Goal: Information Seeking & Learning: Learn about a topic

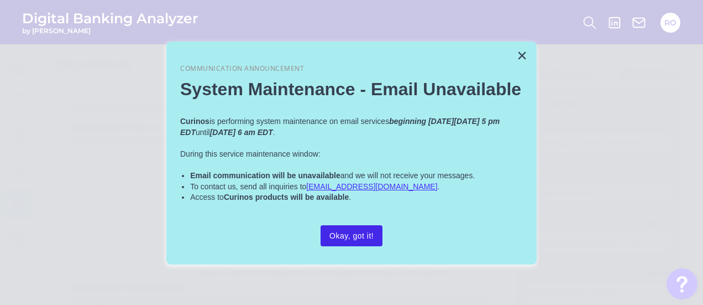
click at [368, 235] on button "Okay, got it!" at bounding box center [352, 235] width 62 height 21
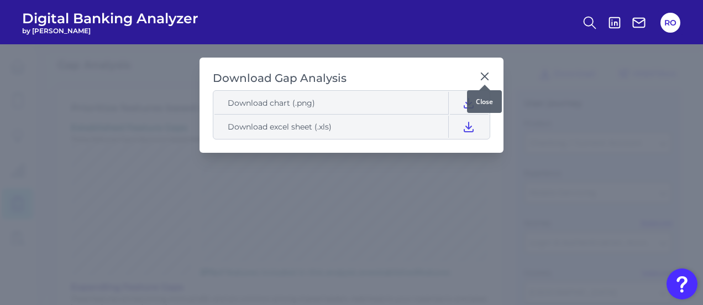
click at [486, 74] on icon at bounding box center [484, 76] width 11 height 11
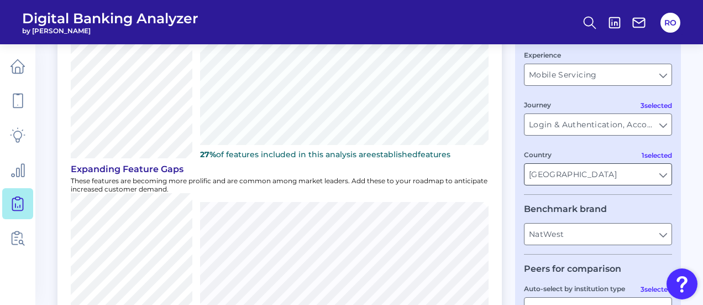
scroll to position [111, 0]
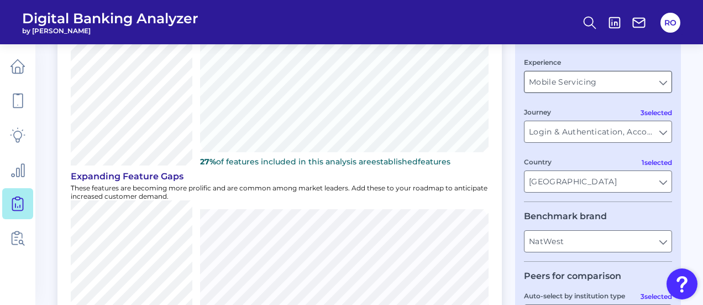
click at [555, 80] on input "Mobile Servicing" at bounding box center [598, 81] width 147 height 21
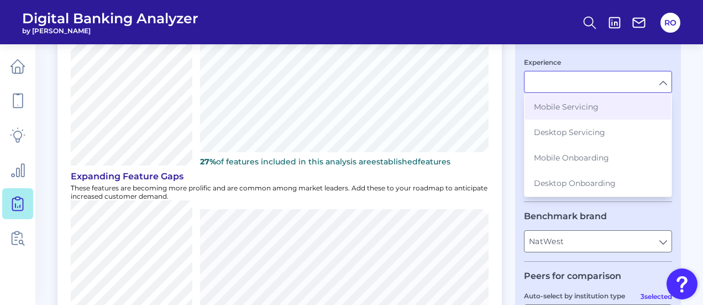
click at [546, 227] on fieldset "Benchmark brand NatWest NatWest" at bounding box center [598, 236] width 148 height 51
type input "Mobile Servicing"
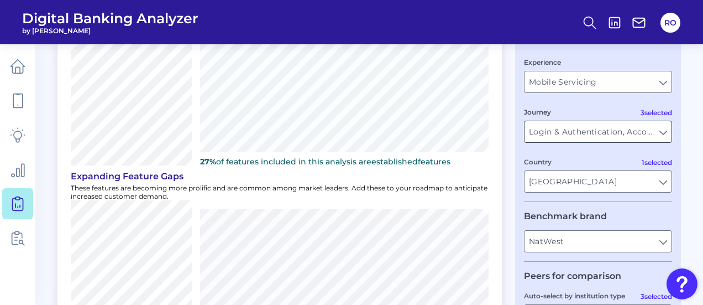
click at [566, 129] on input "Login & Authentication, Accounts and transactions, Move Money" at bounding box center [598, 131] width 147 height 21
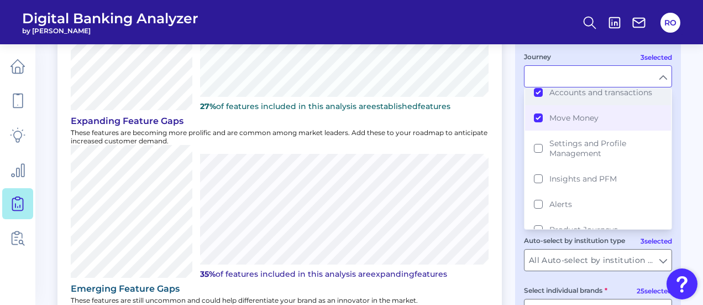
scroll to position [140, 0]
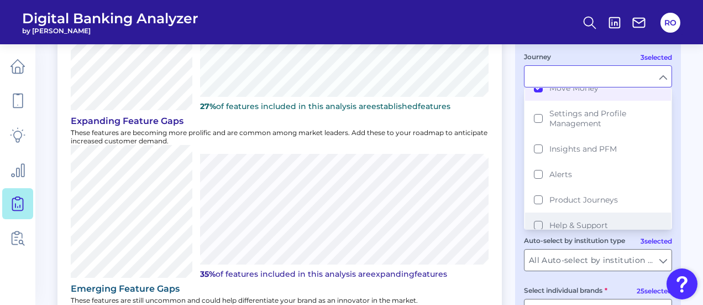
click at [567, 212] on button "Help & Support" at bounding box center [598, 224] width 146 height 25
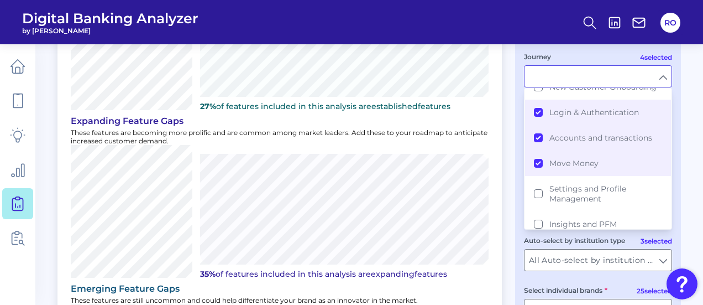
scroll to position [0, 0]
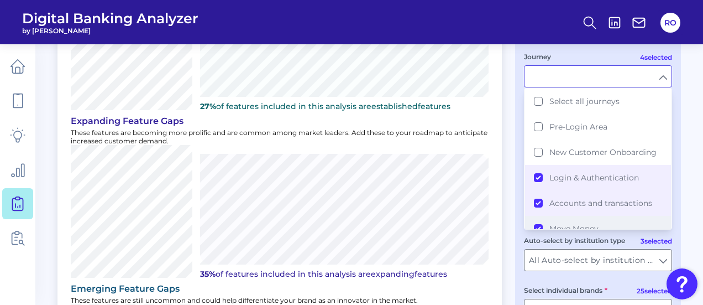
click at [557, 223] on span "Move Money" at bounding box center [574, 228] width 49 height 10
click at [566, 181] on button "Login & Authentication" at bounding box center [598, 177] width 146 height 25
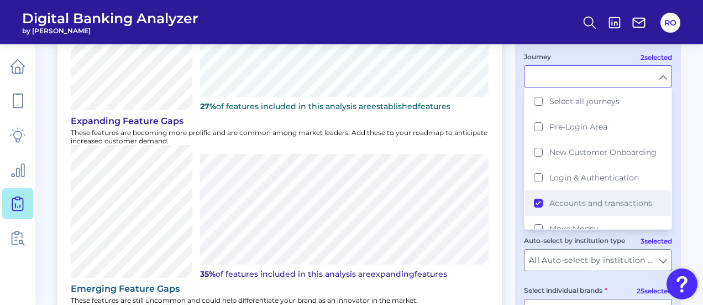
click at [563, 199] on span "Accounts and transactions" at bounding box center [601, 203] width 103 height 10
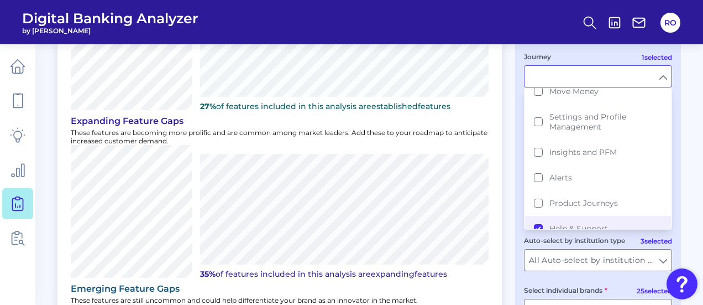
scroll to position [140, 0]
type input "Help & Support"
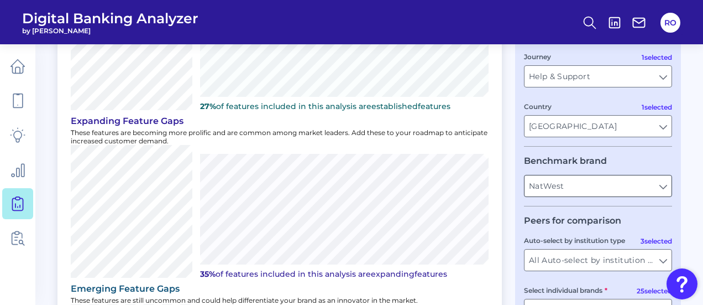
scroll to position [276, 0]
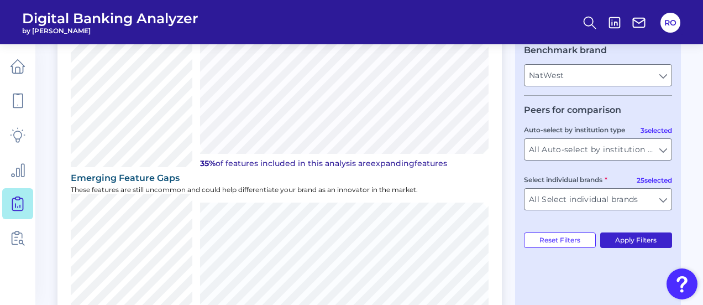
click at [615, 238] on button "Apply Filters" at bounding box center [637, 239] width 72 height 15
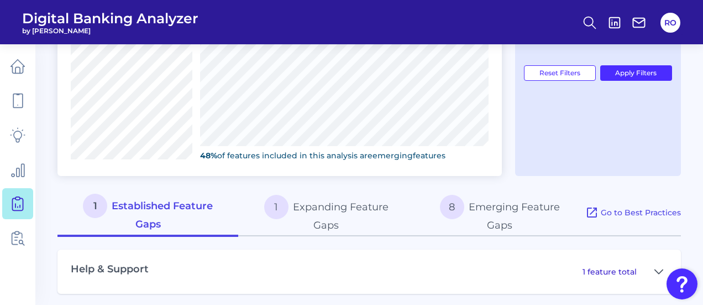
scroll to position [446, 0]
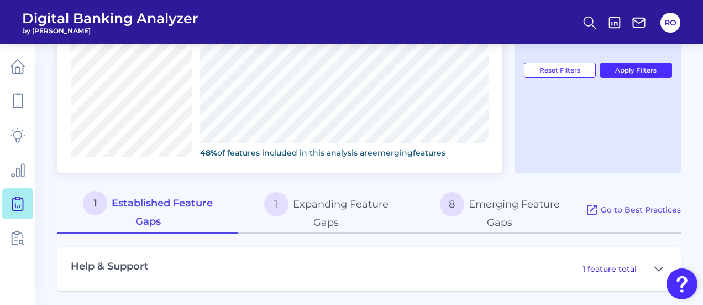
click at [348, 205] on button "1 Expanding Feature Gaps" at bounding box center [326, 210] width 176 height 48
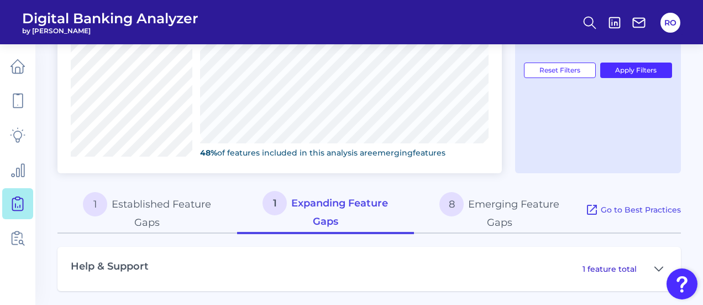
click at [646, 267] on div "1 feature total" at bounding box center [625, 269] width 85 height 18
click at [649, 267] on div "1 feature total" at bounding box center [625, 269] width 85 height 18
click at [658, 264] on icon at bounding box center [659, 268] width 9 height 13
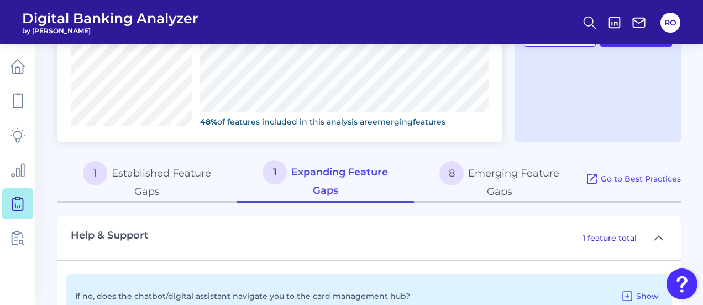
scroll to position [518, 0]
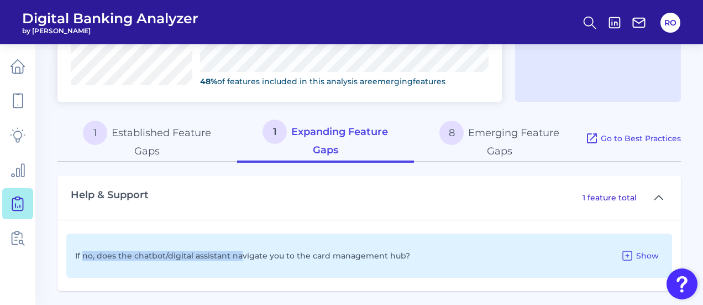
drag, startPoint x: 113, startPoint y: 246, endPoint x: 237, endPoint y: 267, distance: 125.1
click at [237, 267] on div "If no, does the chatbot/digital assistant navigate you to the card management h…" at bounding box center [369, 255] width 606 height 44
click at [168, 267] on div "If no, does the chatbot/digital assistant navigate you to the card management h…" at bounding box center [369, 255] width 606 height 44
click at [637, 250] on span "Show" at bounding box center [647, 255] width 23 height 10
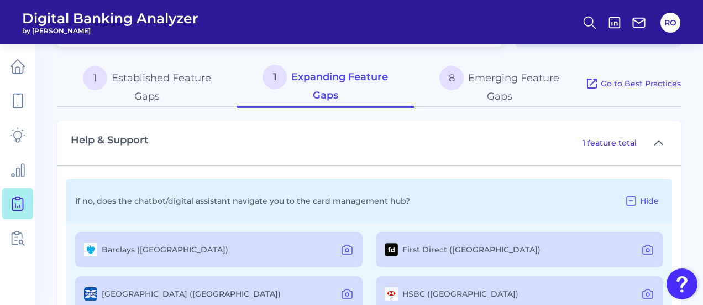
scroll to position [617, 0]
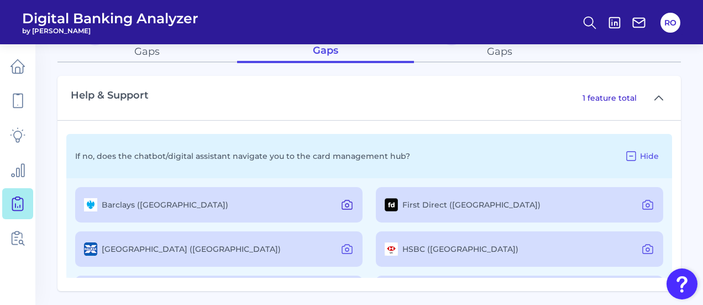
click at [345, 199] on icon at bounding box center [347, 204] width 13 height 13
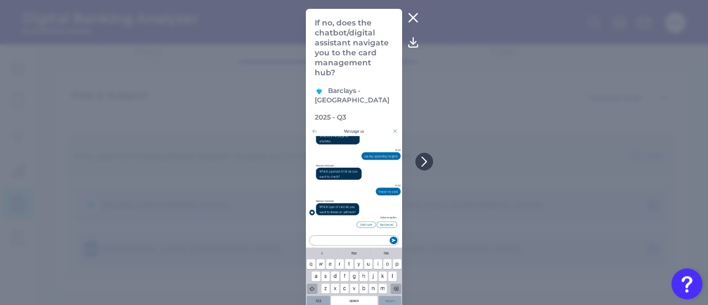
click at [411, 14] on icon at bounding box center [412, 17] width 13 height 13
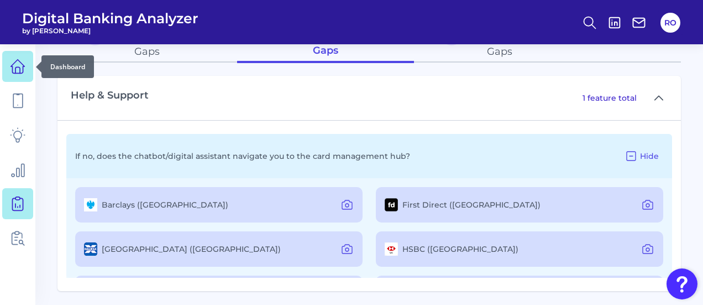
click at [14, 55] on link at bounding box center [17, 66] width 31 height 31
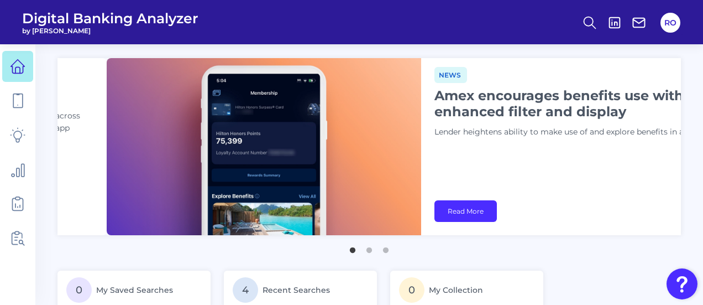
drag, startPoint x: 405, startPoint y: 96, endPoint x: 449, endPoint y: 99, distance: 44.4
click at [449, 98] on h1 "Amex encourages benefits use with enhanced filter and display" at bounding box center [573, 103] width 276 height 32
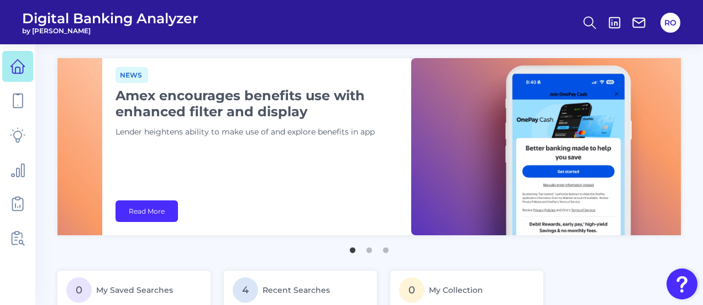
drag, startPoint x: 583, startPoint y: 142, endPoint x: 276, endPoint y: 127, distance: 307.3
click at [276, 127] on div "News Amex encourages benefits use with enhanced filter and display Lender heigh…" at bounding box center [254, 107] width 276 height 80
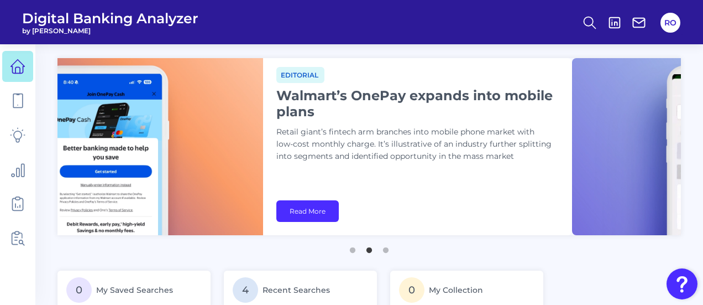
drag, startPoint x: 606, startPoint y: 148, endPoint x: 307, endPoint y: 131, distance: 299.1
click at [307, 131] on p "Retail giant’s fintech arm branches into mobile phone market with low-cost mont…" at bounding box center [414, 144] width 276 height 36
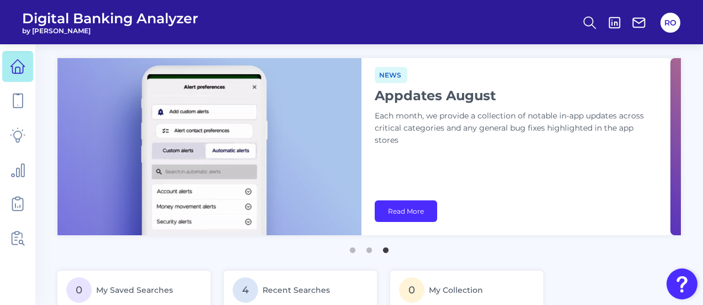
drag, startPoint x: 573, startPoint y: 132, endPoint x: 0, endPoint y: 70, distance: 576.8
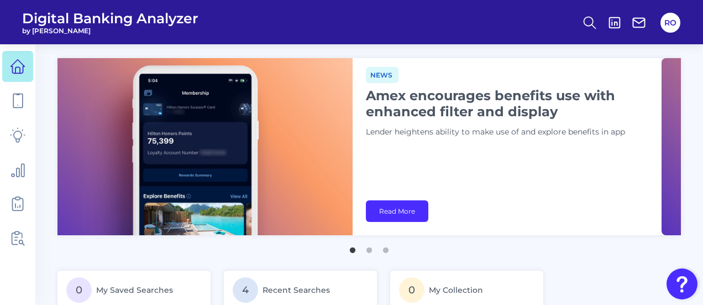
drag, startPoint x: 580, startPoint y: 112, endPoint x: 562, endPoint y: 110, distance: 18.3
click at [562, 110] on h1 "Amex encourages benefits use with enhanced filter and display" at bounding box center [504, 103] width 276 height 32
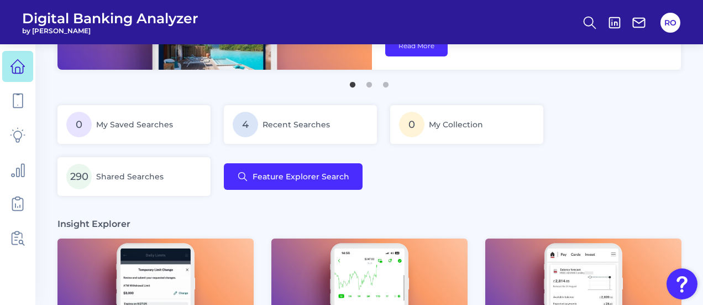
scroll to position [166, 0]
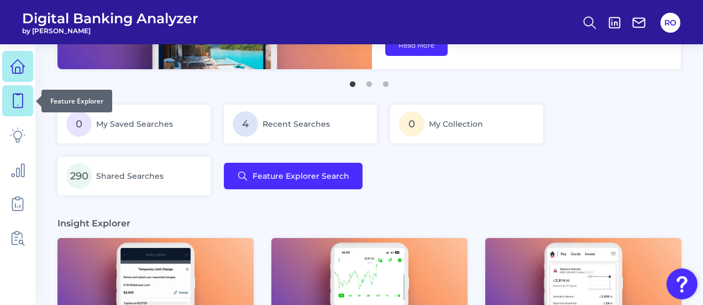
click at [19, 102] on icon at bounding box center [17, 100] width 15 height 15
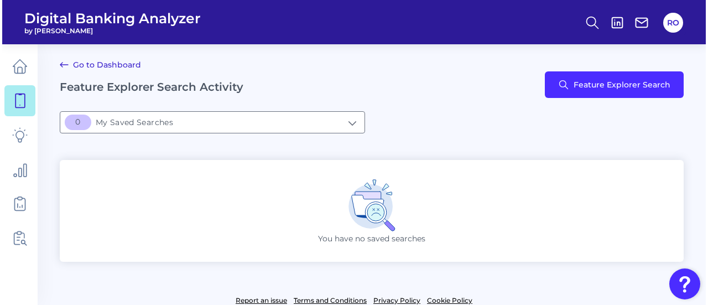
scroll to position [34, 0]
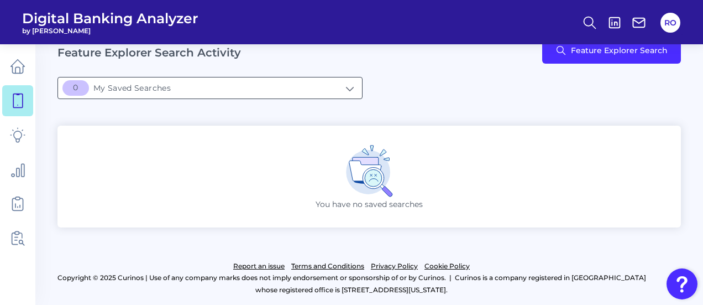
click at [278, 90] on input "[object Object]My Saved Searches" at bounding box center [210, 87] width 304 height 21
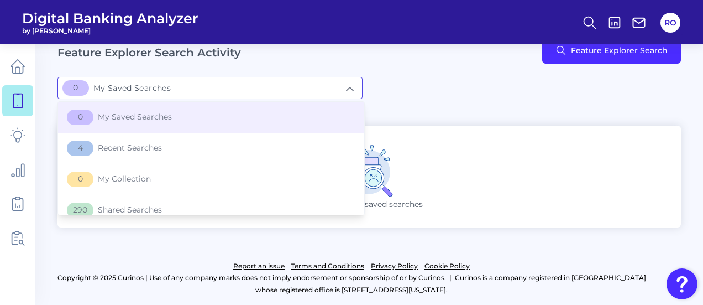
click at [620, 153] on div "You have no saved searches" at bounding box center [370, 177] width 624 height 102
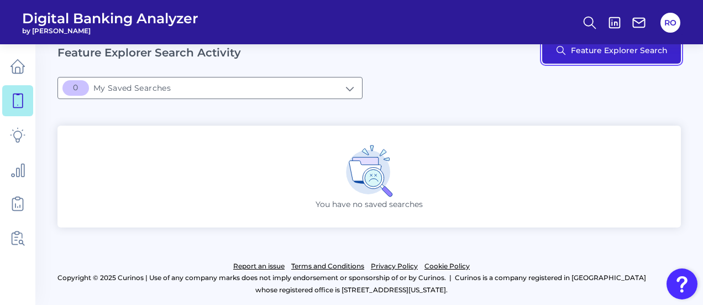
click at [596, 48] on button "Feature Explorer Search" at bounding box center [611, 50] width 139 height 27
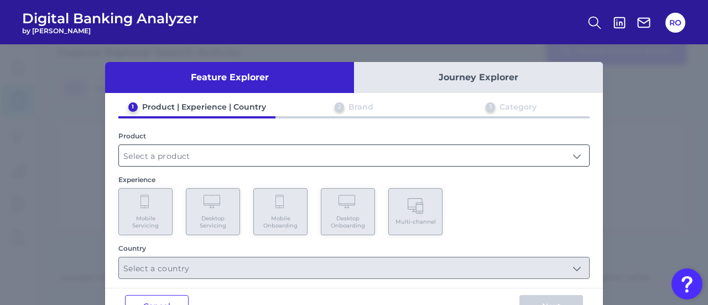
scroll to position [34, 0]
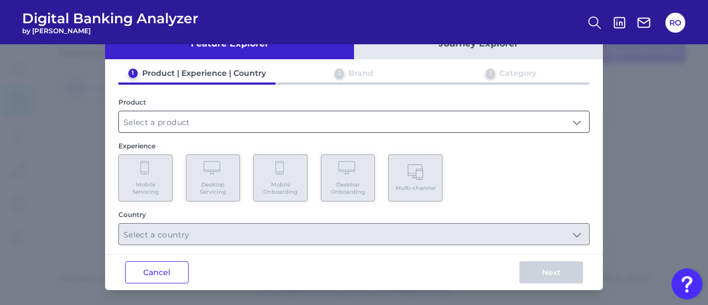
click at [225, 112] on input "text" at bounding box center [354, 121] width 470 height 21
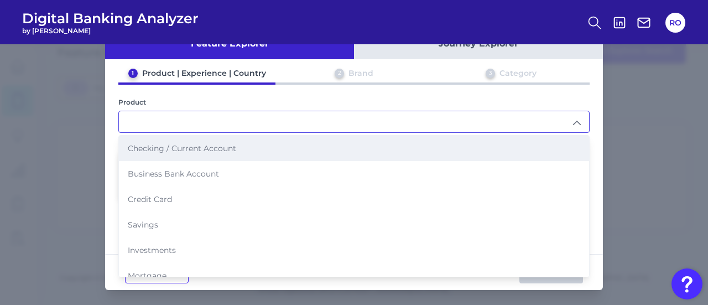
click at [184, 151] on span "Checking / Current Account" at bounding box center [182, 148] width 108 height 10
type input "Checking / Current Account"
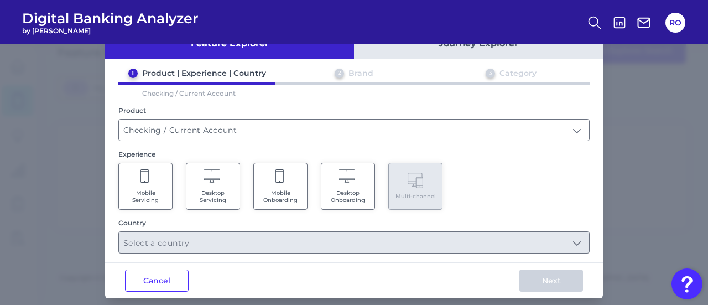
click at [152, 180] on Servicing "Mobile Servicing" at bounding box center [145, 186] width 54 height 47
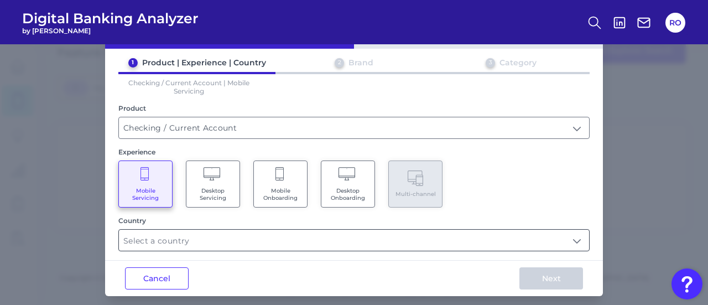
scroll to position [50, 0]
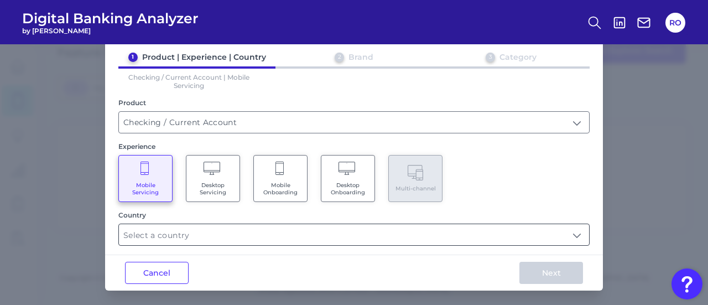
click at [356, 234] on input "text" at bounding box center [354, 234] width 470 height 21
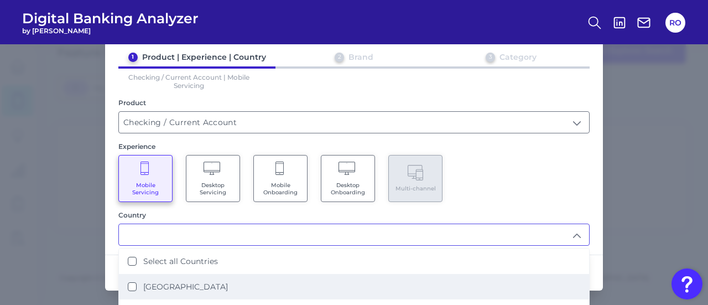
click at [185, 277] on li "[GEOGRAPHIC_DATA]" at bounding box center [354, 286] width 470 height 25
type input "[GEOGRAPHIC_DATA]"
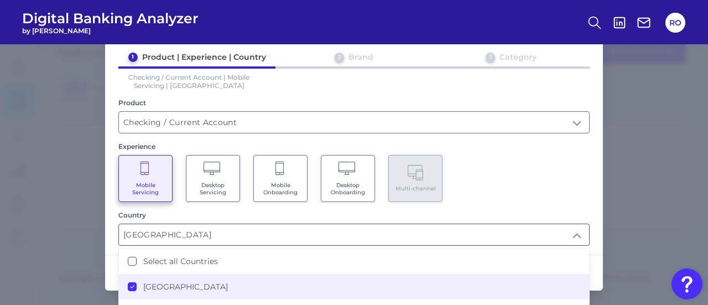
click at [557, 180] on div "Mobile Servicing Desktop Servicing Mobile Onboarding Desktop Onboarding Multi-c…" at bounding box center [353, 178] width 471 height 47
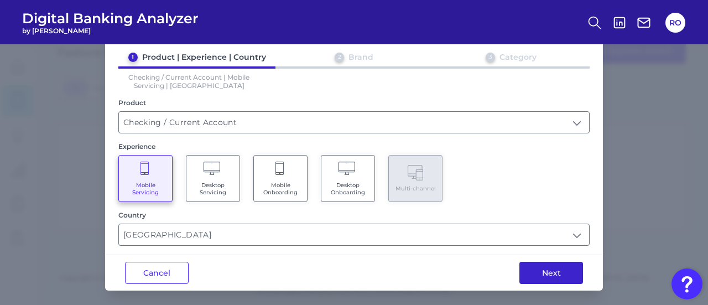
click at [560, 263] on button "Next" at bounding box center [551, 273] width 64 height 22
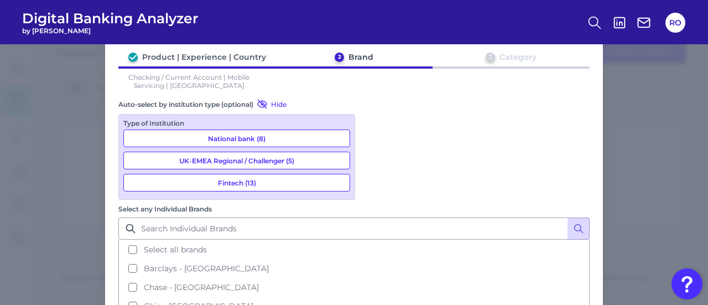
click at [215, 134] on button "National bank (8)" at bounding box center [236, 138] width 227 height 18
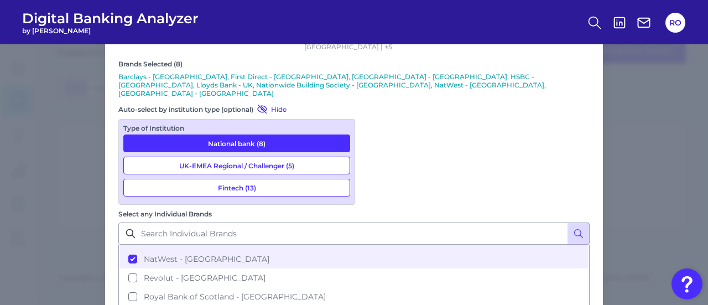
scroll to position [122, 0]
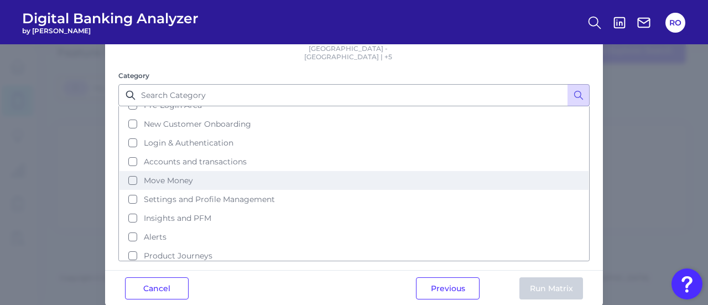
scroll to position [45, 0]
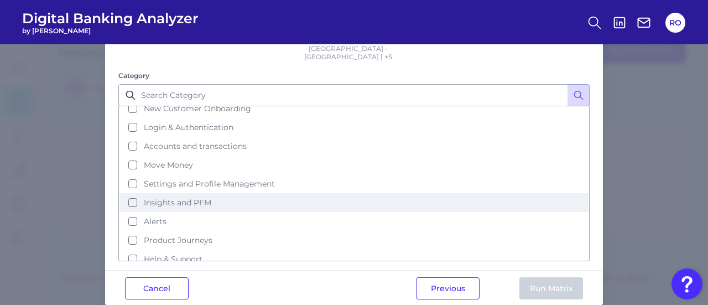
click at [173, 197] on span "Insights and PFM" at bounding box center [177, 202] width 67 height 10
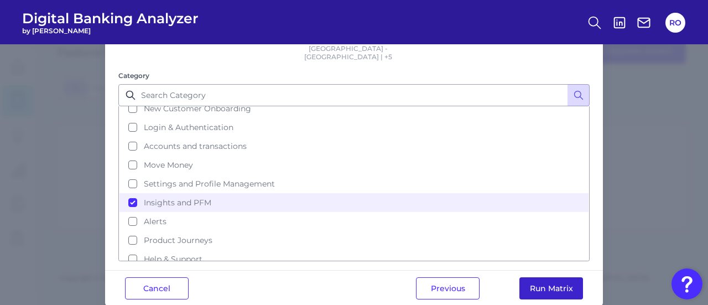
drag, startPoint x: 542, startPoint y: 256, endPoint x: 541, endPoint y: 268, distance: 11.7
click at [541, 270] on div "Previous Run Matrix" at bounding box center [499, 287] width 207 height 35
click at [542, 277] on button "Run Matrix" at bounding box center [551, 288] width 64 height 22
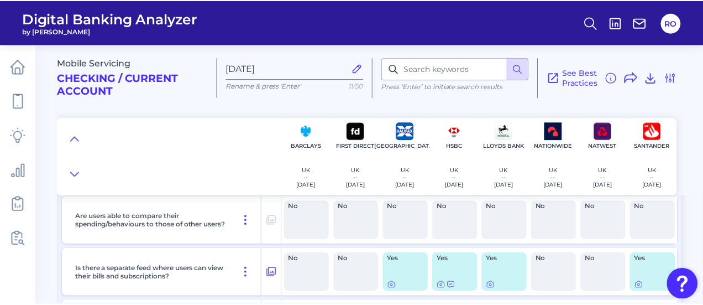
scroll to position [442, 0]
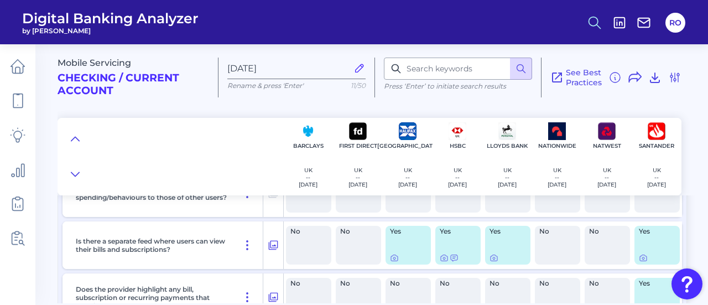
click at [594, 14] on button at bounding box center [594, 22] width 25 height 25
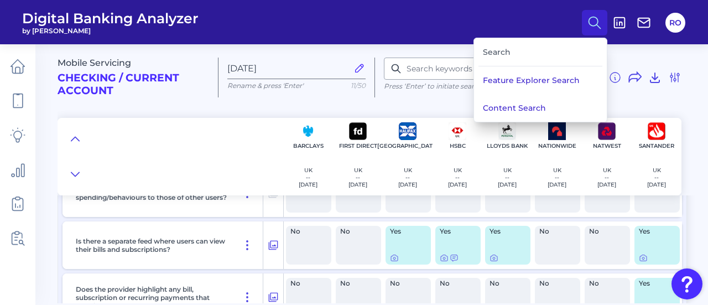
click at [537, 52] on div "Search" at bounding box center [540, 52] width 124 height 28
click at [592, 20] on icon at bounding box center [594, 22] width 15 height 15
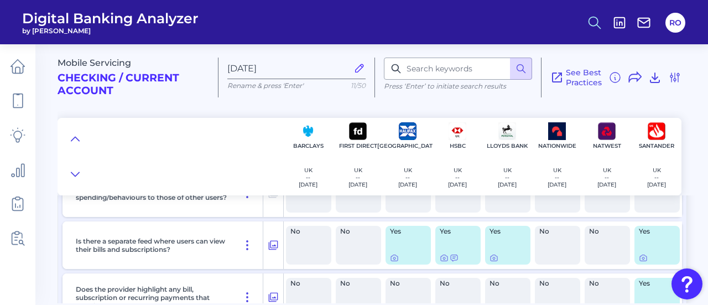
click at [591, 24] on icon at bounding box center [594, 22] width 15 height 15
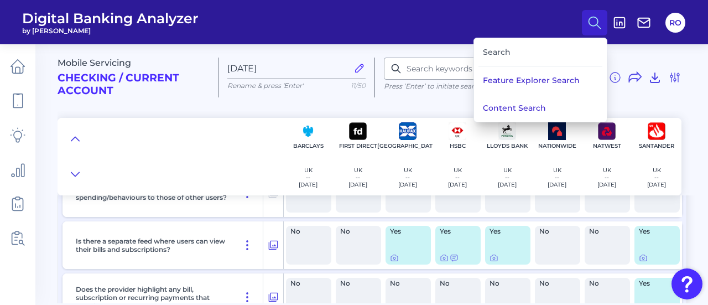
click at [498, 48] on div "Search" at bounding box center [540, 52] width 124 height 28
click at [500, 47] on div "Search" at bounding box center [540, 52] width 124 height 28
click at [535, 39] on div "Search" at bounding box center [540, 52] width 124 height 28
click at [539, 106] on button "Content Search" at bounding box center [540, 108] width 133 height 28
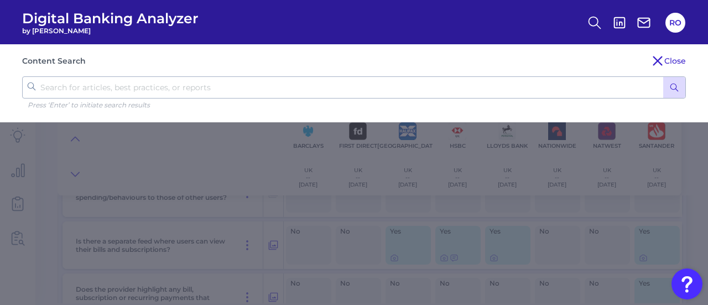
click at [430, 80] on input "text" at bounding box center [354, 87] width 664 height 22
type input "personalisation"
click button "submit" at bounding box center [674, 87] width 22 height 21
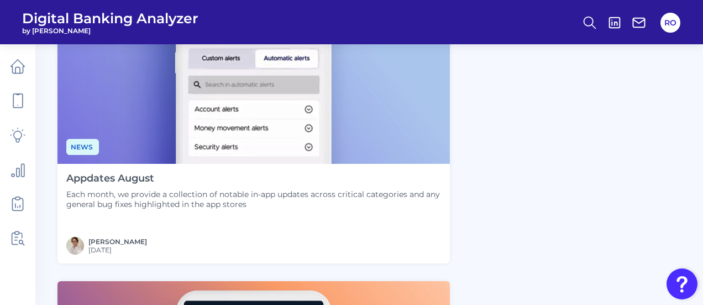
scroll to position [779, 0]
